Goal: Obtain resource: Obtain resource

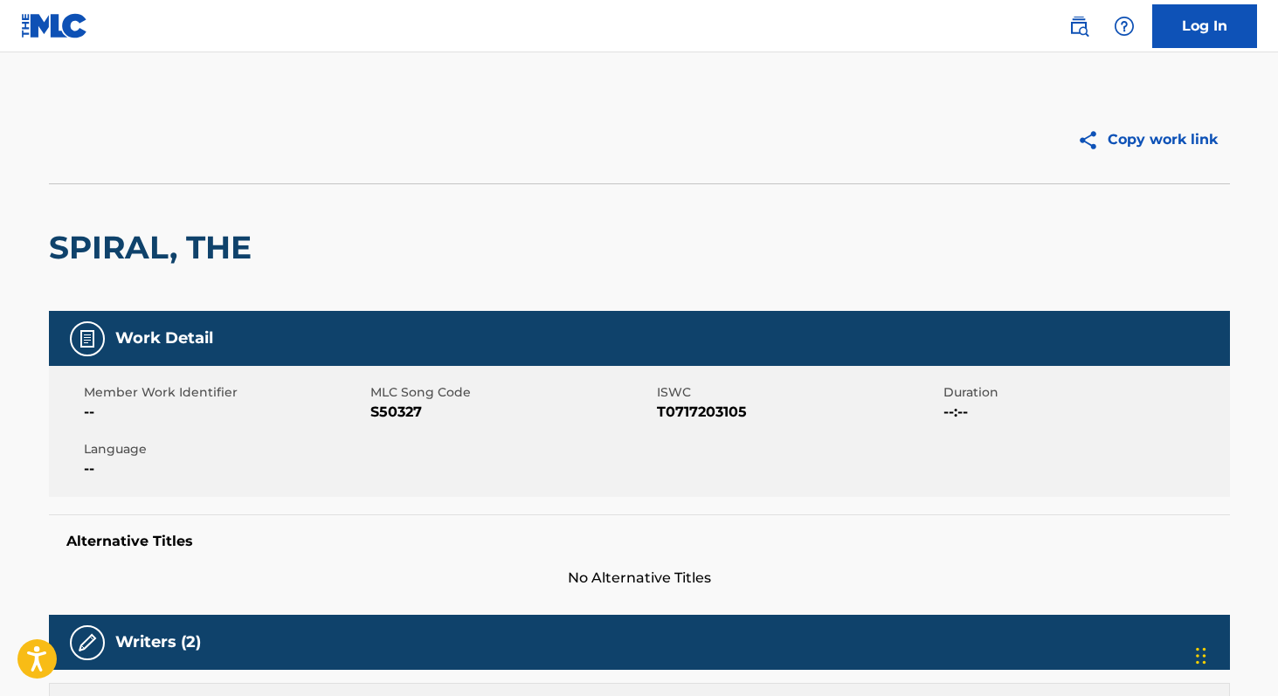
click at [716, 413] on span "T0717203105" at bounding box center [798, 412] width 282 height 21
copy span "T0717203105"
click at [396, 415] on span "S50327" at bounding box center [511, 412] width 282 height 21
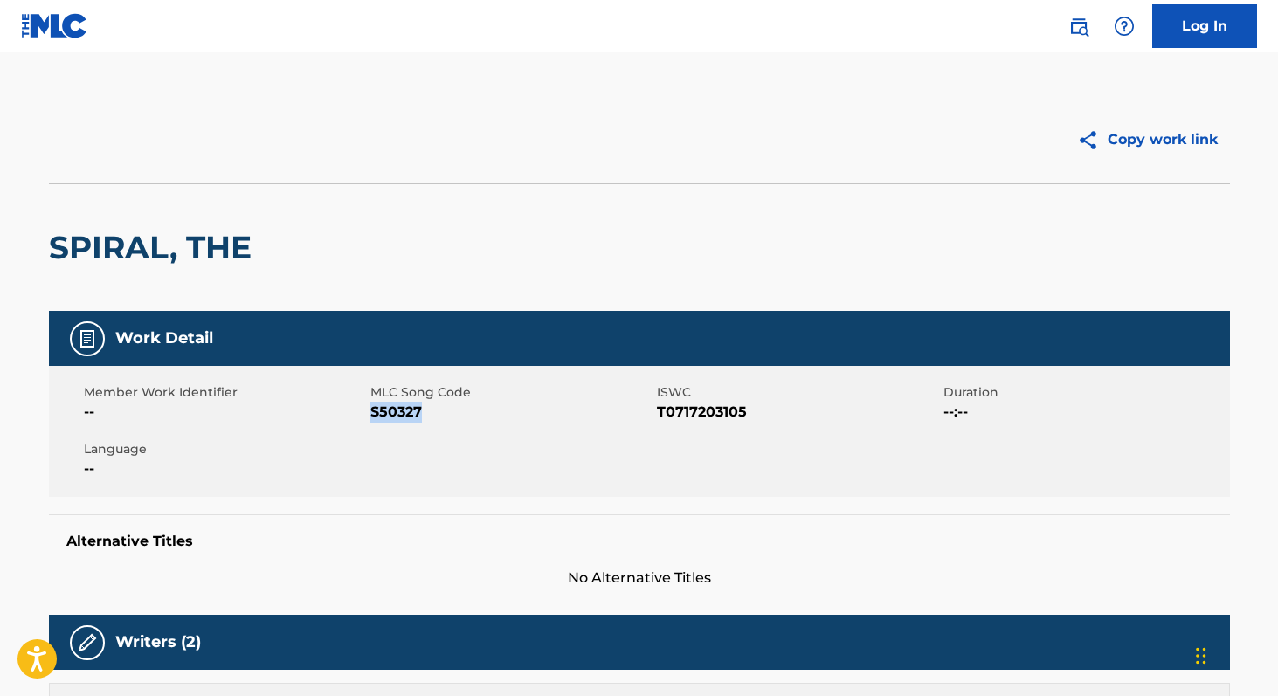
copy span "S50327"
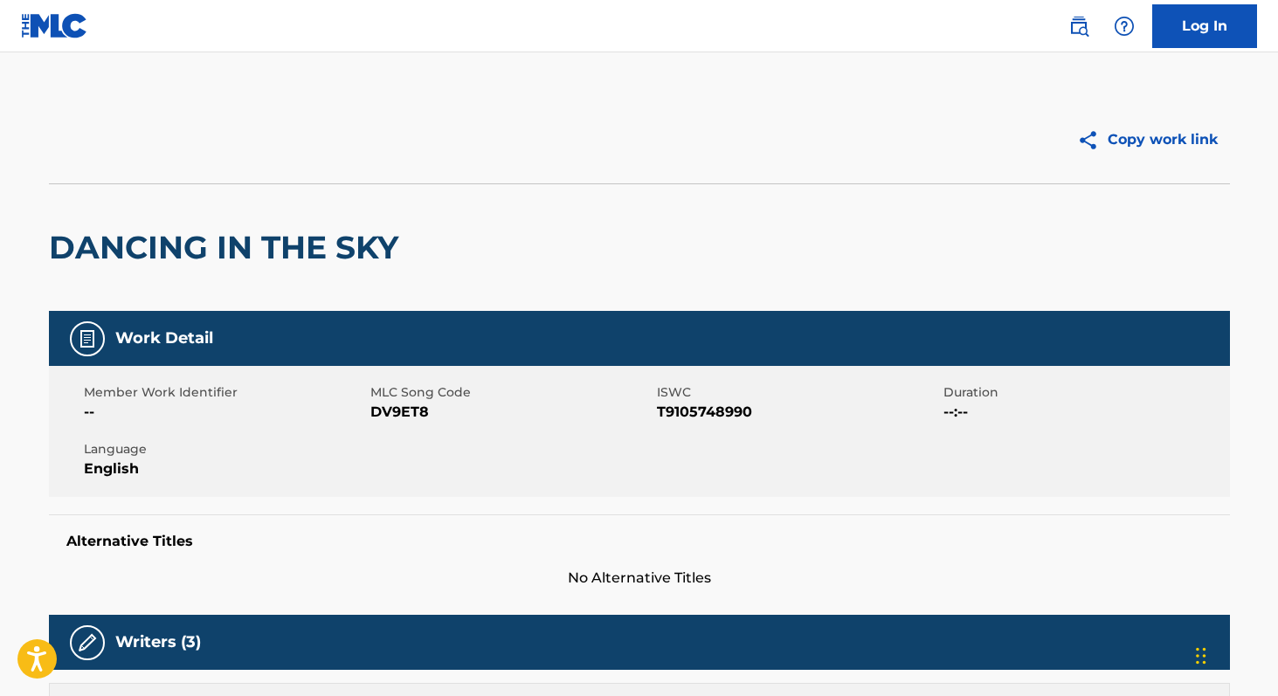
scroll to position [274, 0]
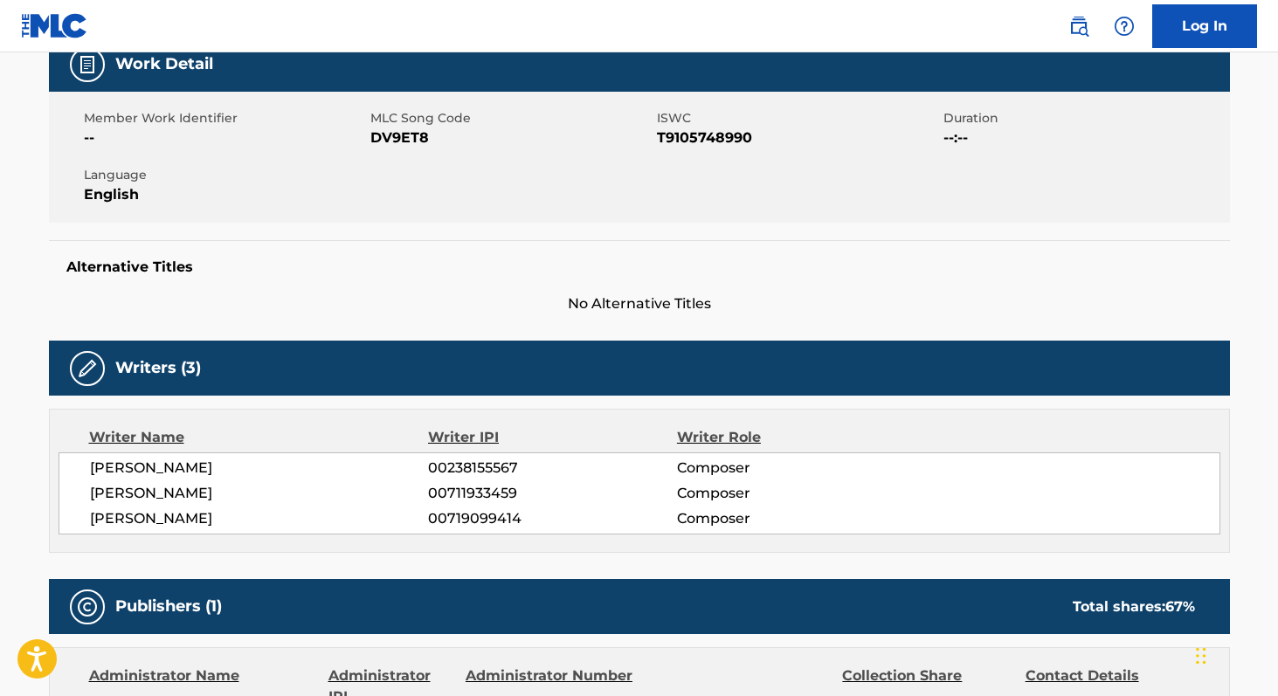
click at [710, 141] on span "T9105748990" at bounding box center [798, 138] width 282 height 21
copy span "T9105748990"
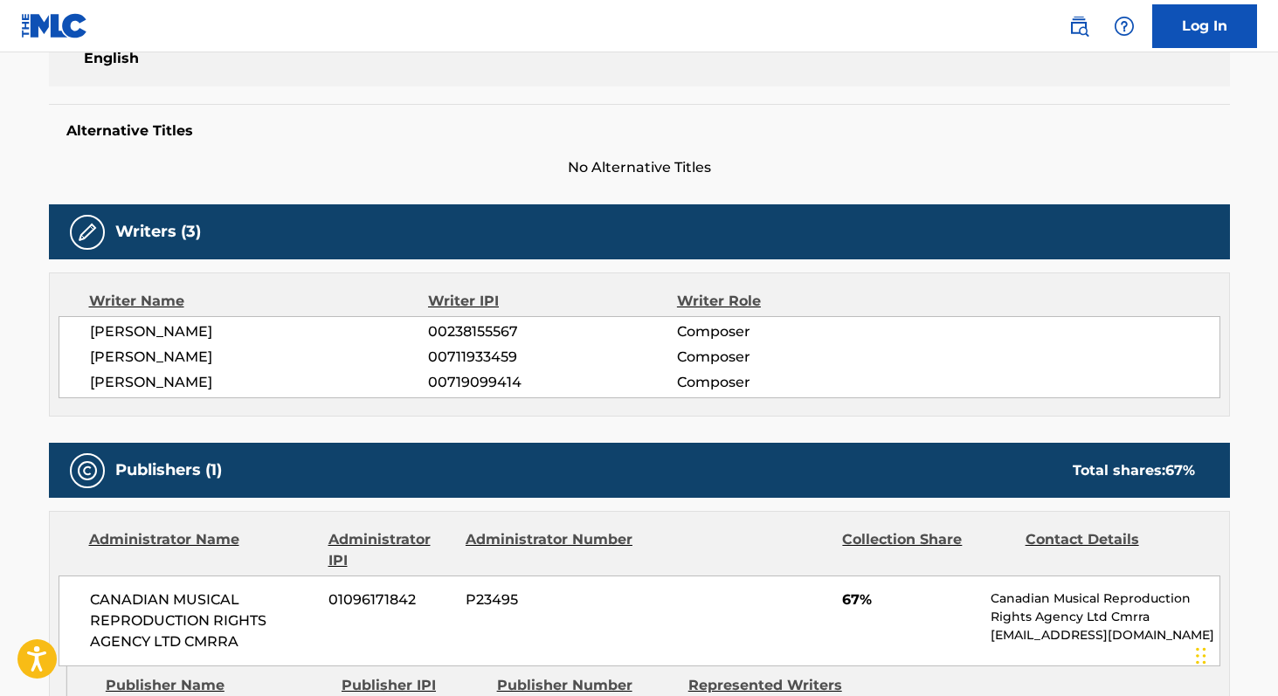
click at [482, 331] on span "00238155567" at bounding box center [552, 331] width 248 height 21
copy span "00238155567"
click at [483, 355] on span "00711933459" at bounding box center [552, 357] width 248 height 21
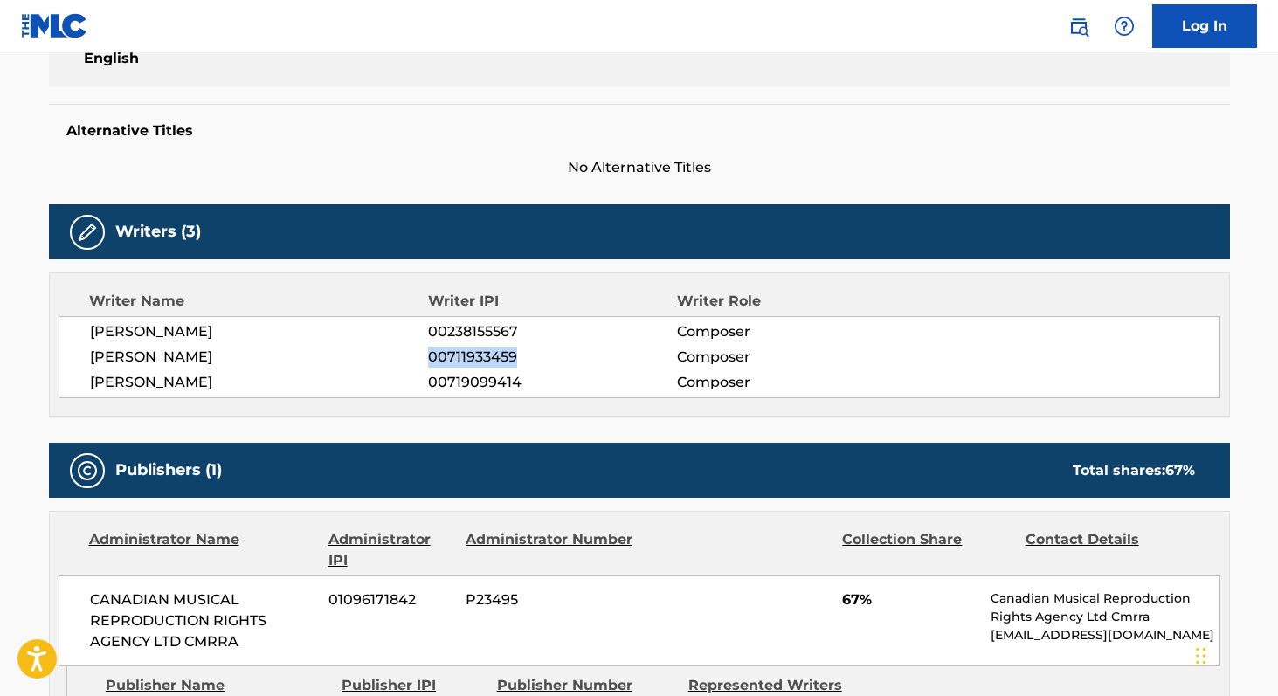
copy span "00711933459"
click at [472, 387] on span "00719099414" at bounding box center [552, 382] width 248 height 21
copy span "00719099414"
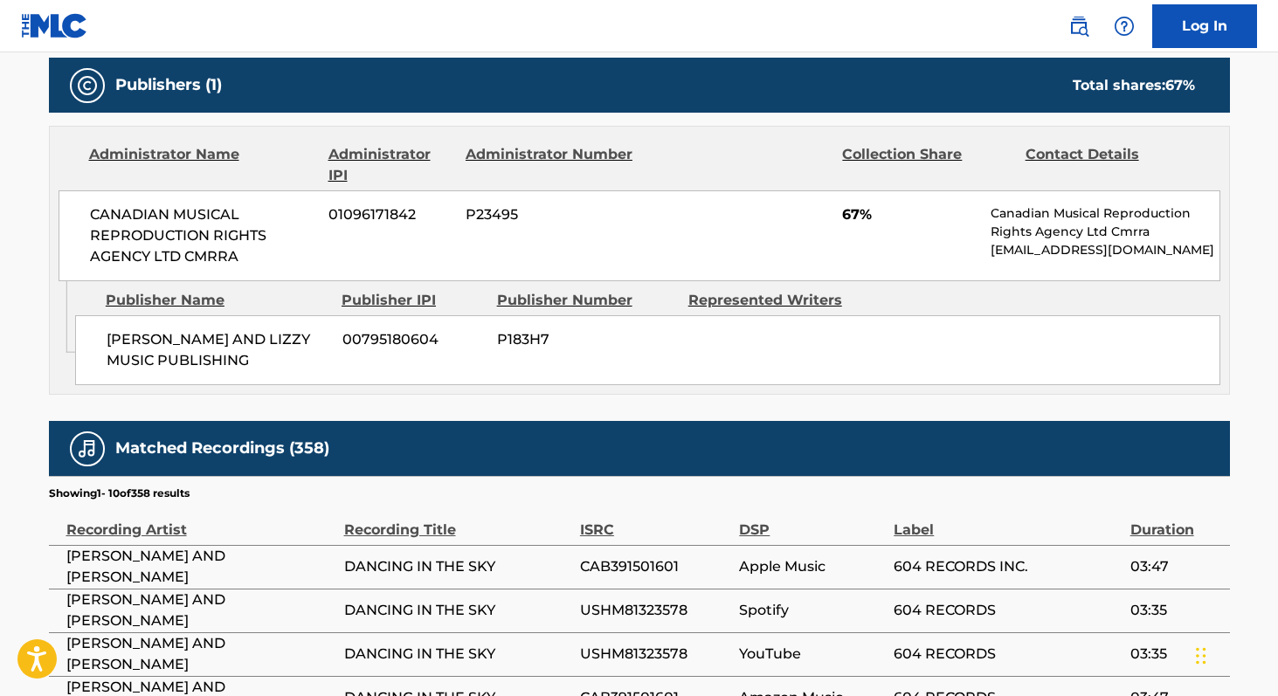
scroll to position [794, 0]
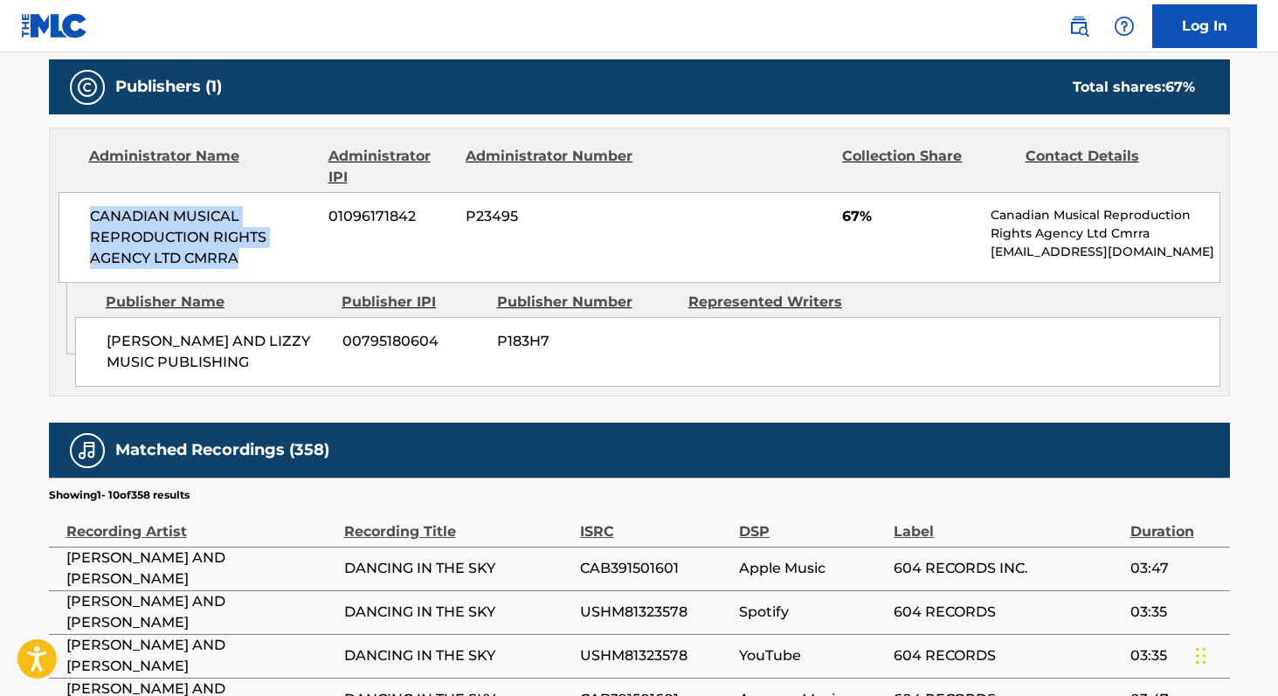
drag, startPoint x: 248, startPoint y: 259, endPoint x: 92, endPoint y: 212, distance: 163.3
click at [92, 212] on span "CANADIAN MUSICAL REPRODUCTION RIGHTS AGENCY LTD CMRRA" at bounding box center [203, 237] width 226 height 63
copy span "CANADIAN MUSICAL REPRODUCTION RIGHTS AGENCY LTD CMRRA"
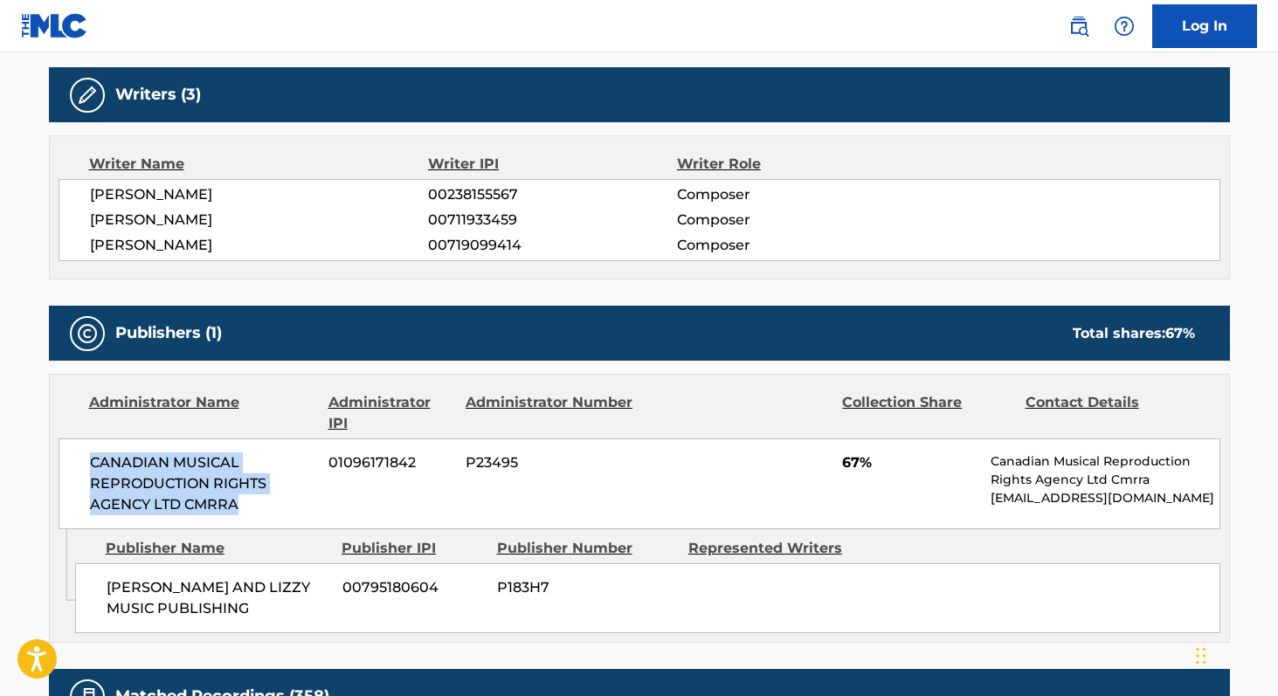
scroll to position [0, 0]
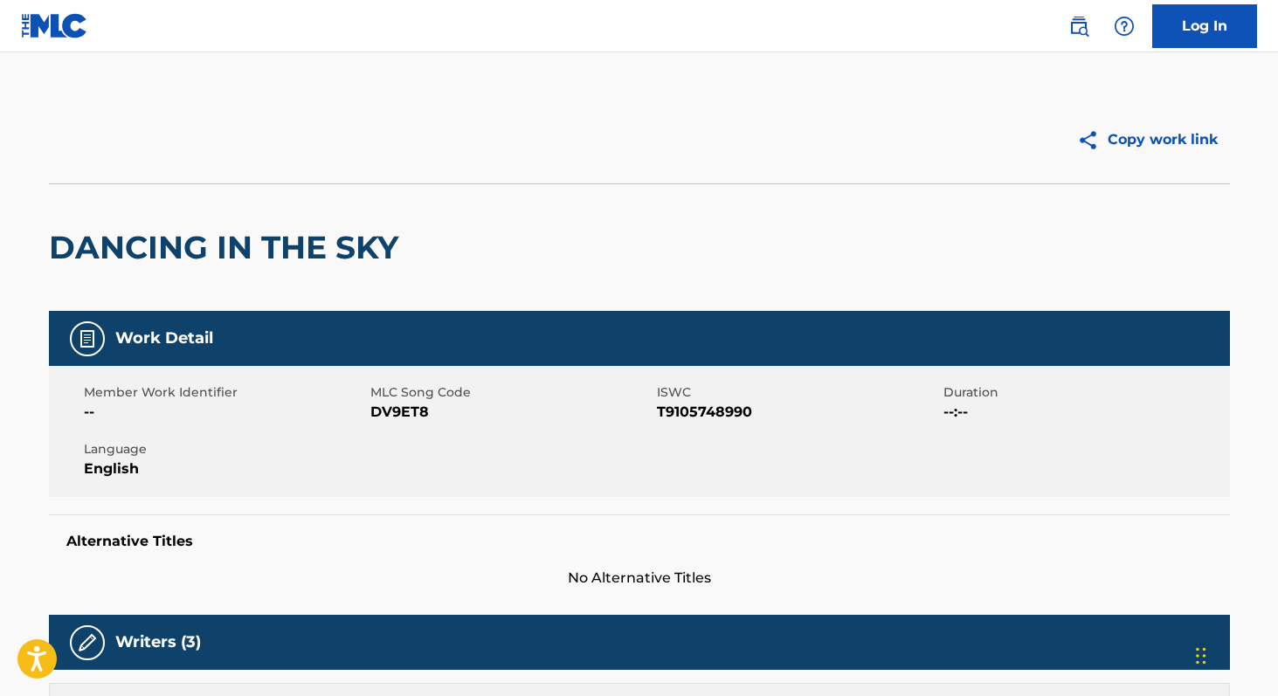
click at [416, 405] on span "DV9ET8" at bounding box center [511, 412] width 282 height 21
copy span "DV9ET8"
